Goal: Transaction & Acquisition: Obtain resource

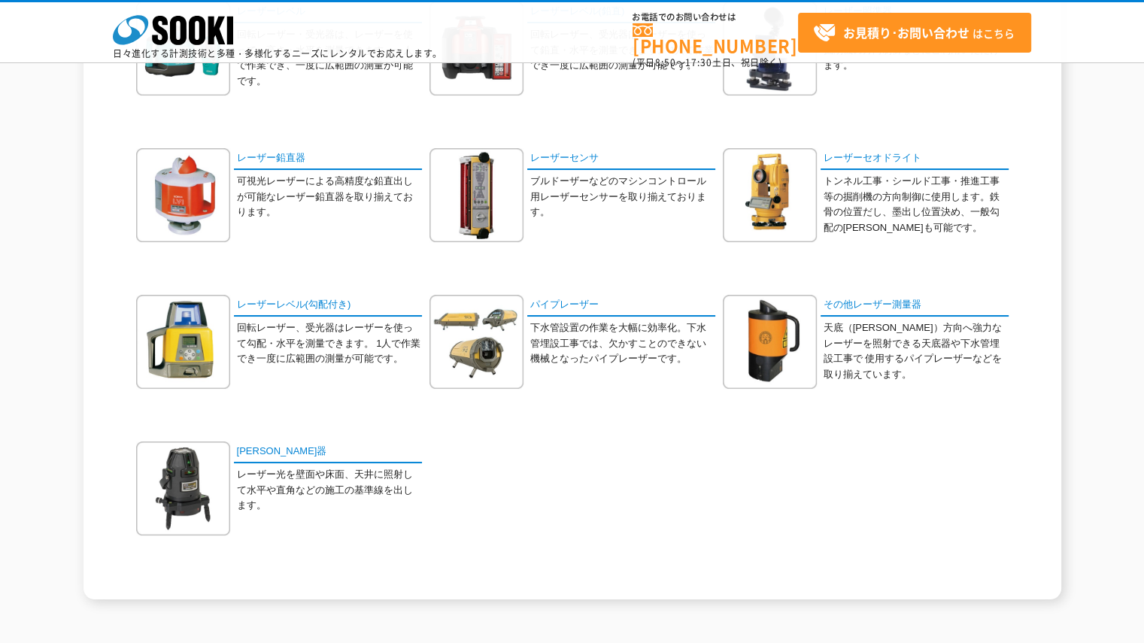
scroll to position [43, 0]
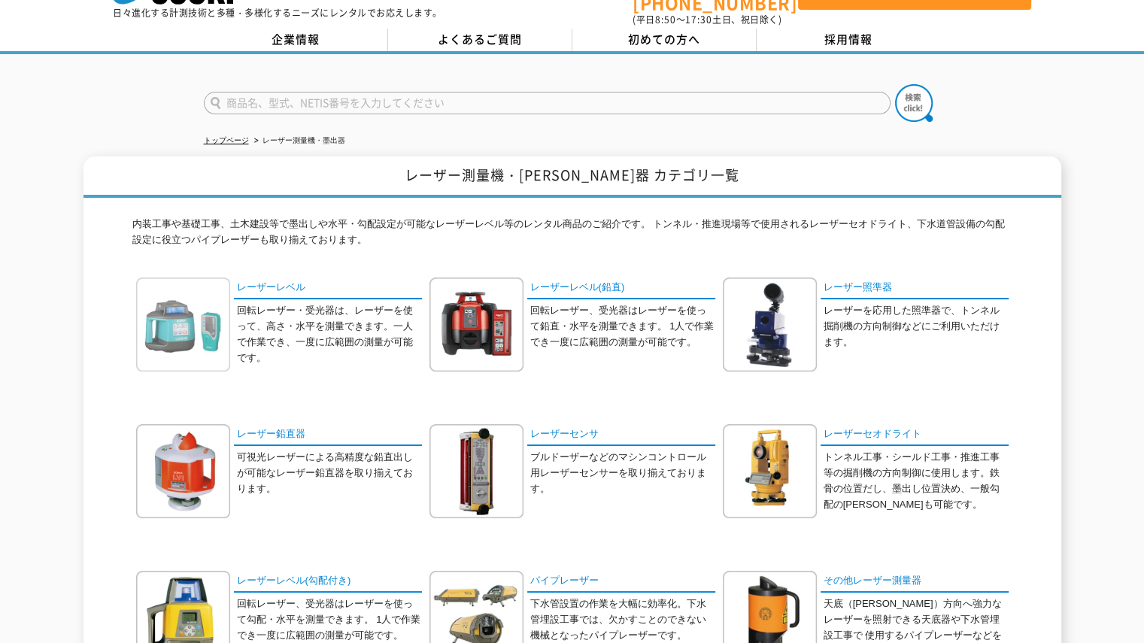
click at [208, 329] on img at bounding box center [183, 324] width 94 height 94
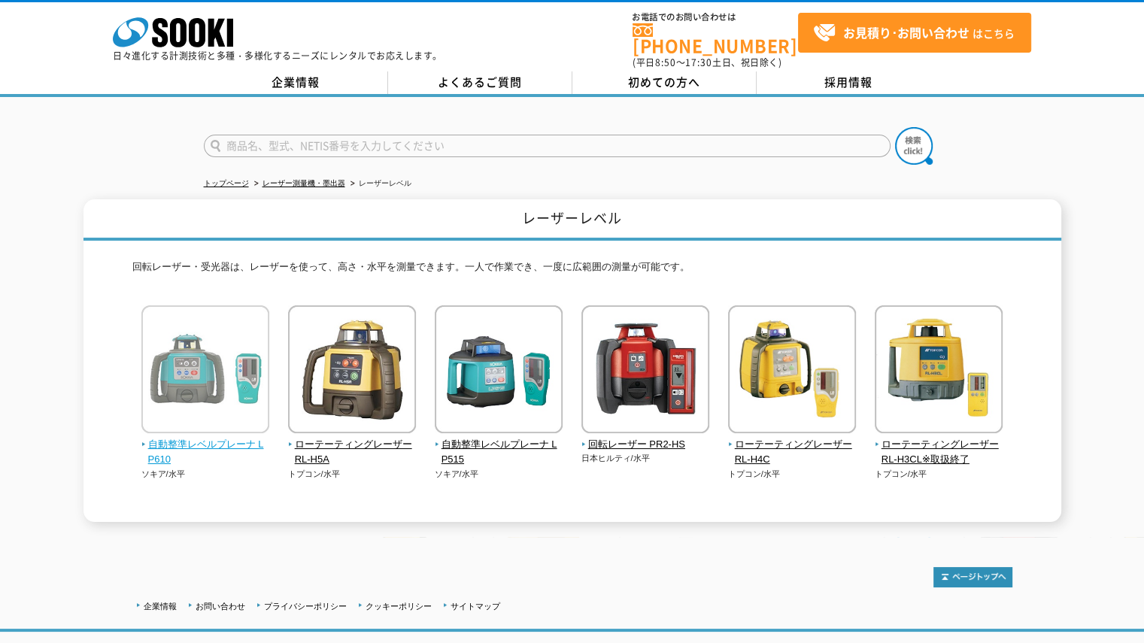
click at [232, 363] on img at bounding box center [205, 371] width 128 height 132
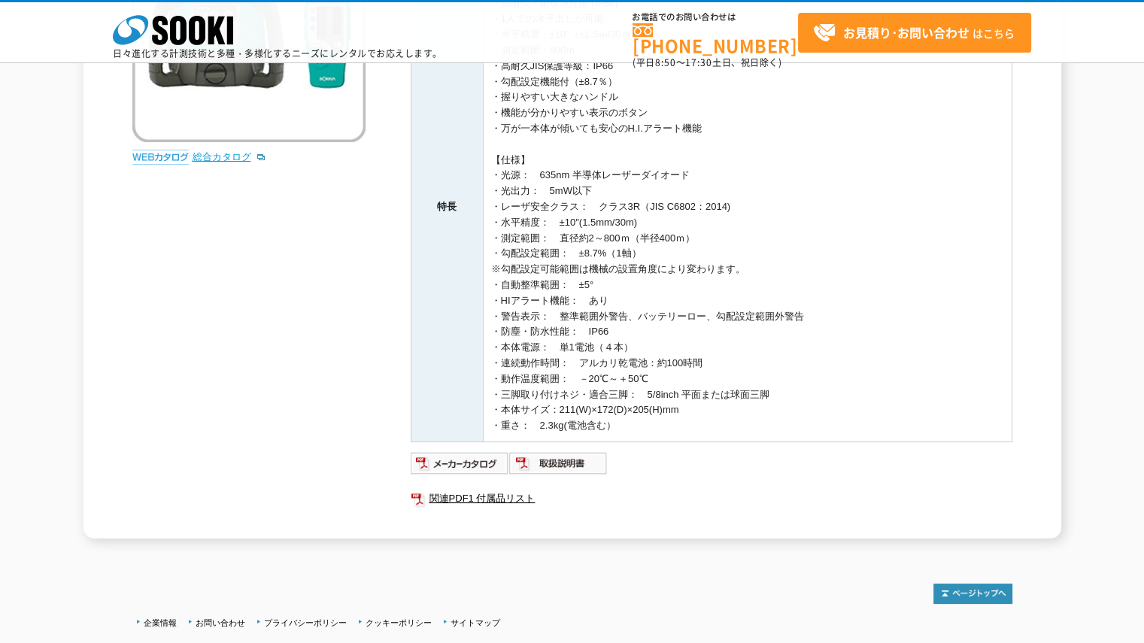
scroll to position [409, 0]
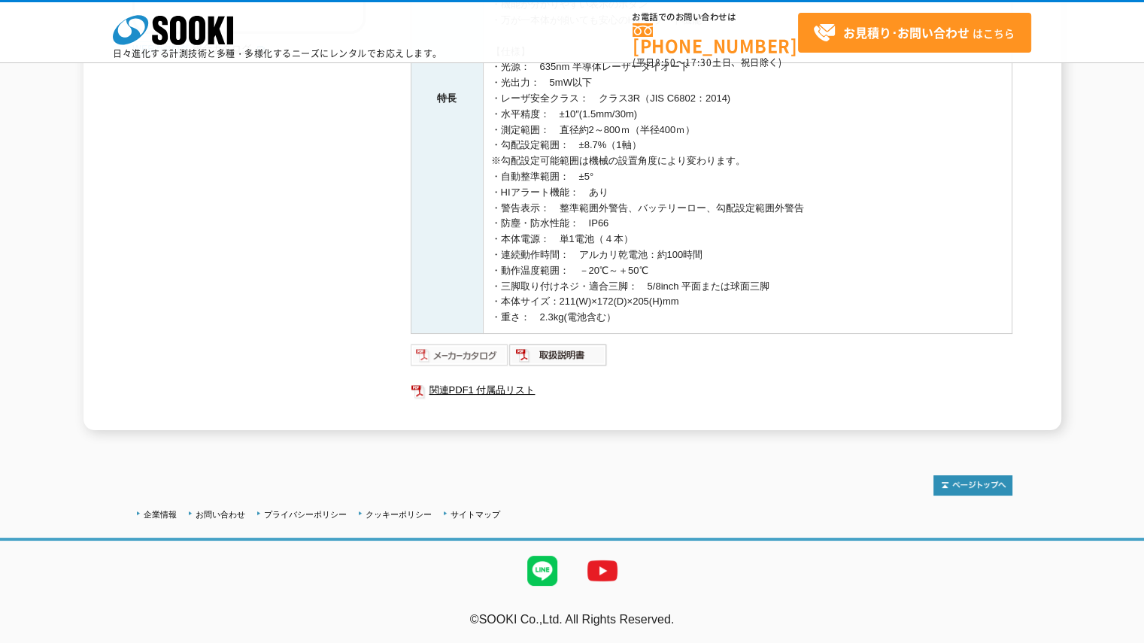
click at [442, 348] on img at bounding box center [460, 355] width 99 height 24
